Goal: Task Accomplishment & Management: Manage account settings

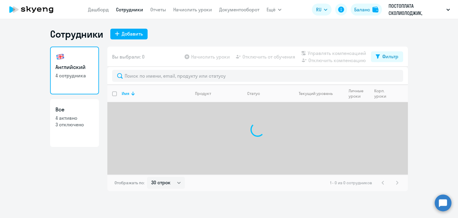
select select "30"
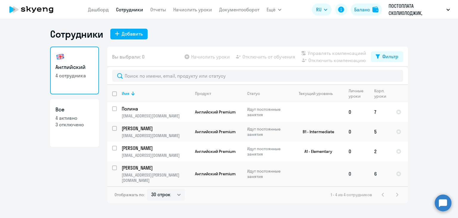
click at [116, 169] on input "select row 40630456" at bounding box center [118, 171] width 12 height 12
checkbox input "true"
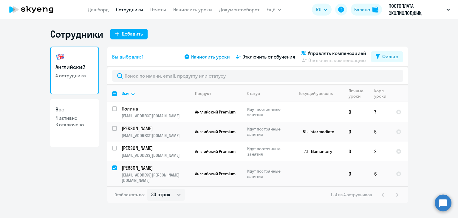
click at [208, 55] on span "Начислить уроки" at bounding box center [210, 56] width 39 height 7
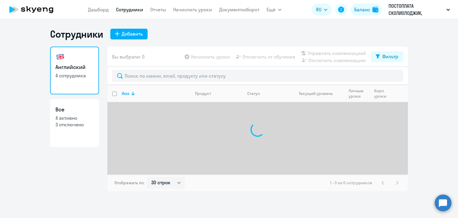
select select "30"
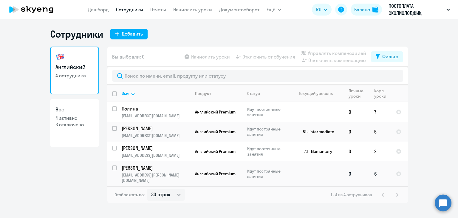
click at [116, 168] on input "select row 40630456" at bounding box center [118, 171] width 12 height 12
checkbox input "true"
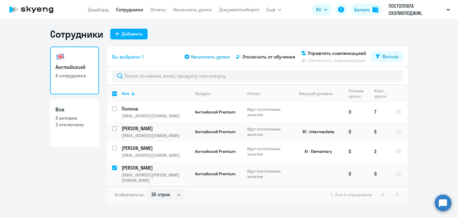
click at [211, 58] on span "Начислить уроки" at bounding box center [210, 56] width 39 height 7
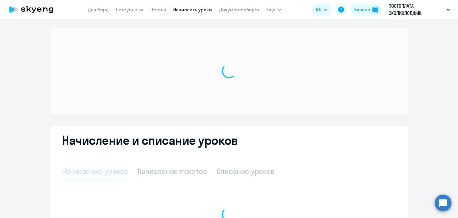
select select "10"
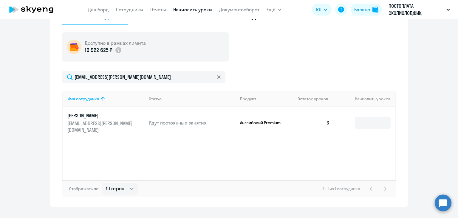
scroll to position [209, 0]
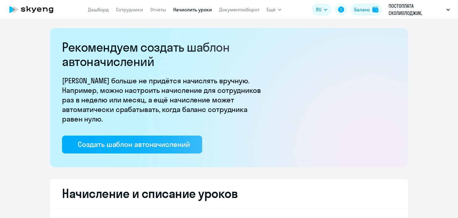
select select "10"
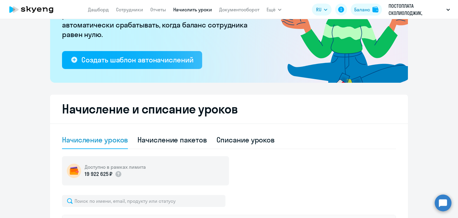
scroll to position [16, 0]
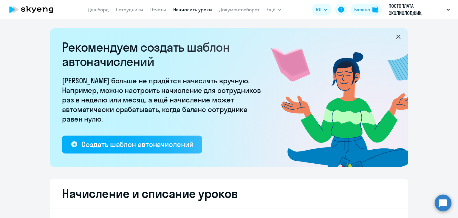
select select "10"
click at [132, 12] on link "Сотрудники" at bounding box center [129, 10] width 27 height 6
select select "30"
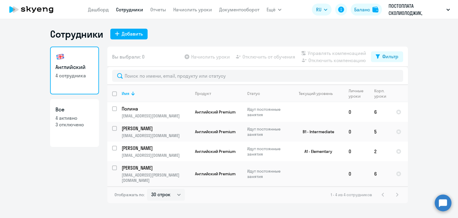
click at [221, 57] on app-table-action-button "Начислить уроки" at bounding box center [207, 56] width 47 height 7
click at [187, 10] on link "Начислить уроки" at bounding box center [192, 10] width 39 height 6
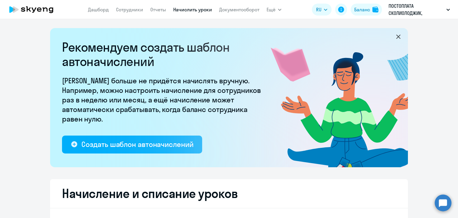
select select "10"
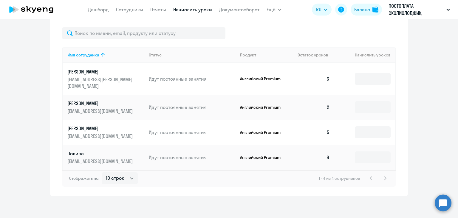
scroll to position [254, 0]
